Goal: Task Accomplishment & Management: Complete application form

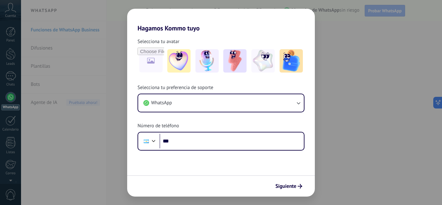
drag, startPoint x: 385, startPoint y: 95, endPoint x: 377, endPoint y: 104, distance: 12.1
click at [384, 95] on div "Hagamos Kommo tuyo Selecciona tu avatar Selecciona tu preferencia de soporte Wh…" at bounding box center [221, 102] width 442 height 205
click at [355, 37] on div "Hagamos Kommo tuyo Selecciona tu avatar Selecciona tu preferencia de soporte Wh…" at bounding box center [221, 102] width 442 height 205
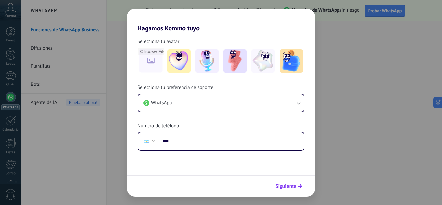
click at [287, 184] on span "Siguiente" at bounding box center [286, 186] width 21 height 5
